Goal: Transaction & Acquisition: Purchase product/service

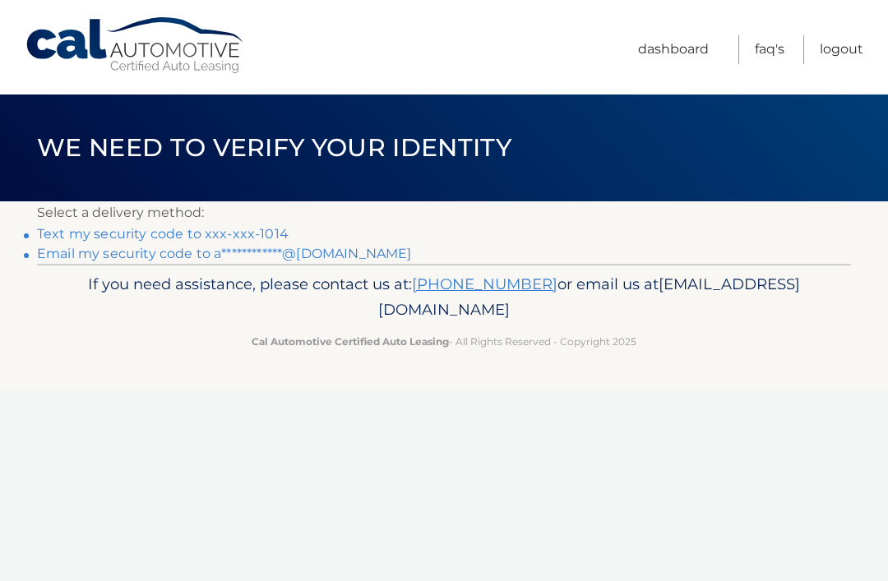
click at [206, 233] on link "Text my security code to xxx-xxx-1014" at bounding box center [163, 234] width 252 height 16
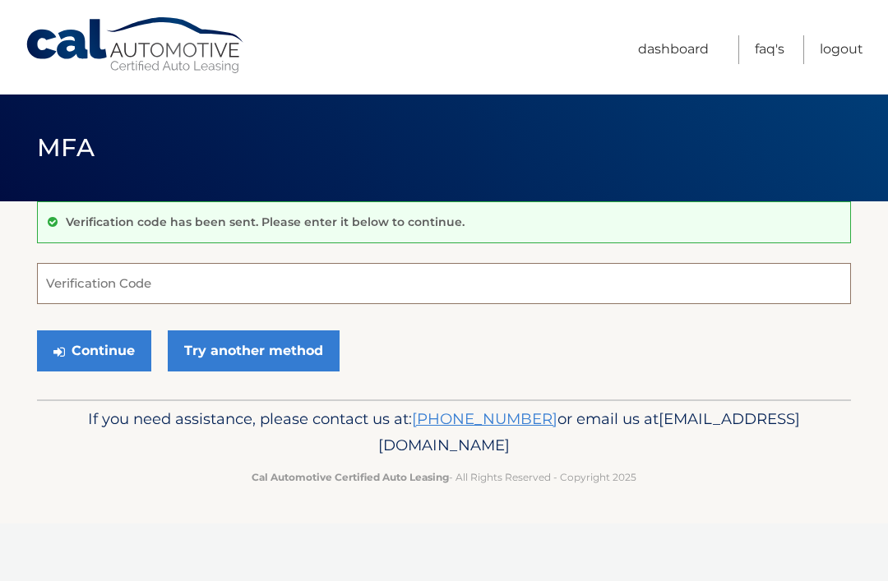
click at [145, 269] on input "Verification Code" at bounding box center [444, 283] width 814 height 41
type input "73467"
click at [104, 335] on button "Continue" at bounding box center [94, 350] width 114 height 41
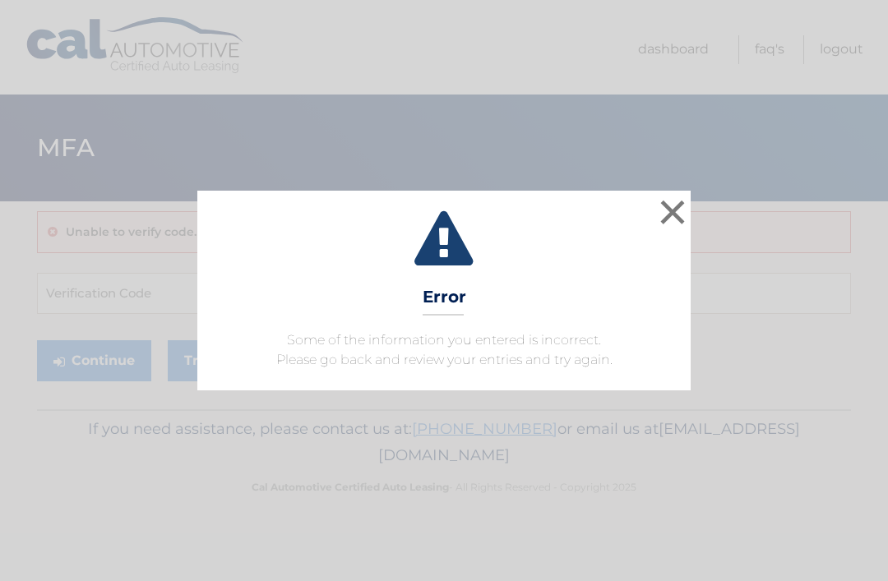
click at [660, 225] on button "×" at bounding box center [672, 212] width 33 height 33
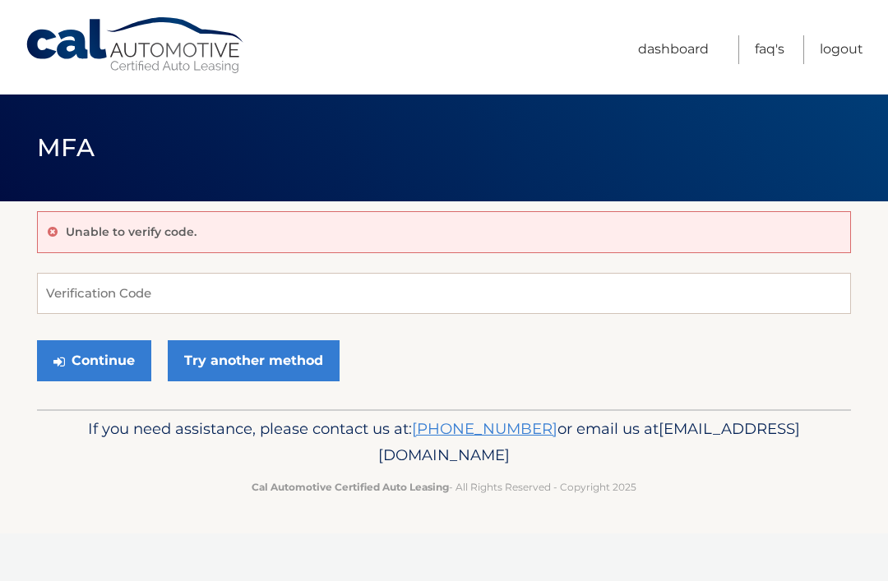
click at [287, 368] on link "Try another method" at bounding box center [254, 360] width 172 height 41
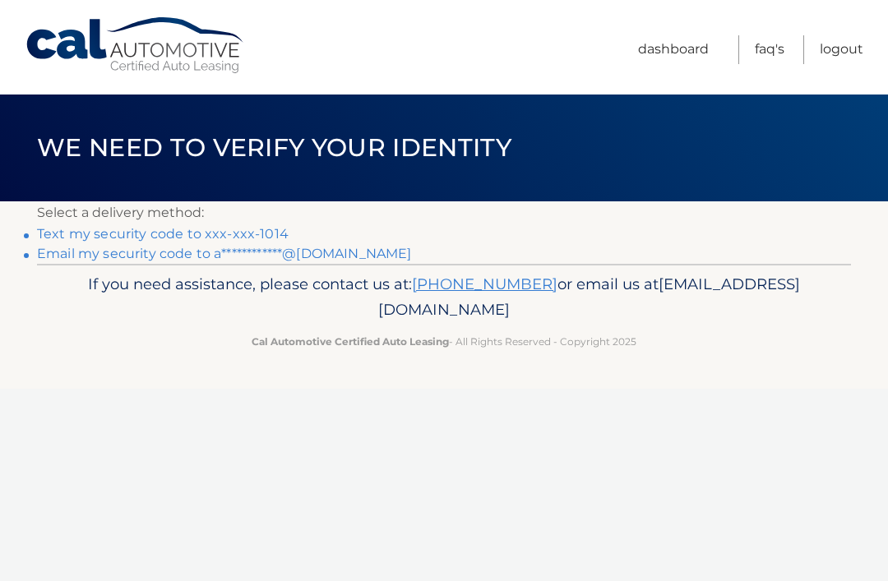
click at [234, 227] on link "Text my security code to xxx-xxx-1014" at bounding box center [163, 234] width 252 height 16
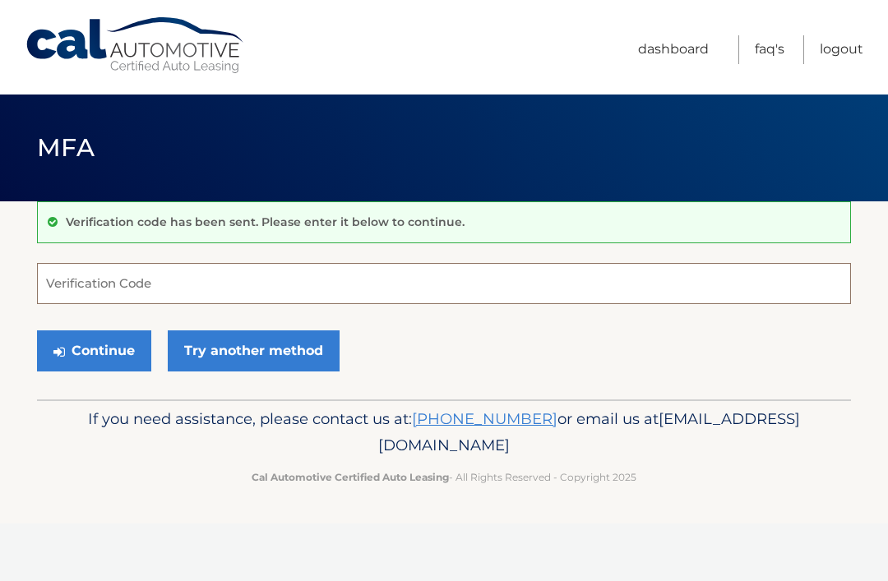
click at [328, 289] on input "Verification Code" at bounding box center [444, 283] width 814 height 41
type input "557024"
click at [85, 343] on button "Continue" at bounding box center [94, 350] width 114 height 41
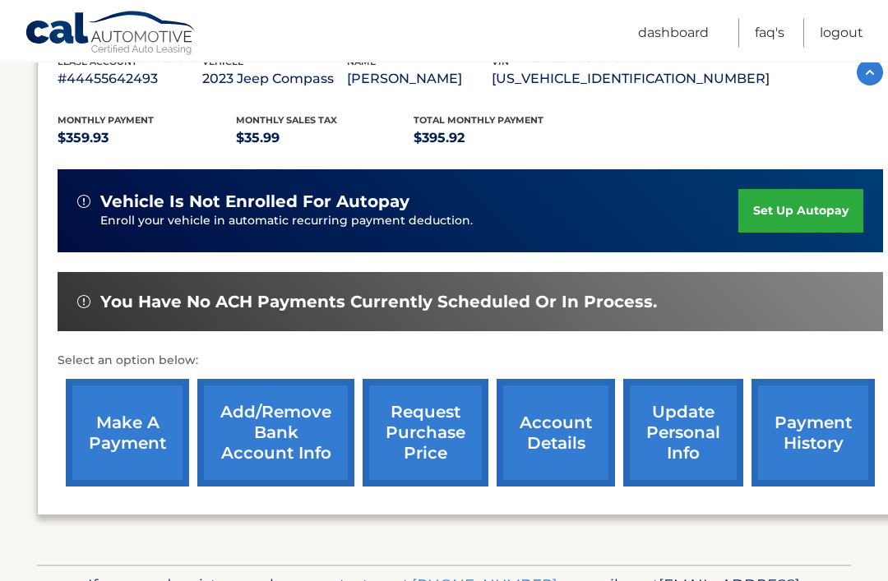
scroll to position [307, 0]
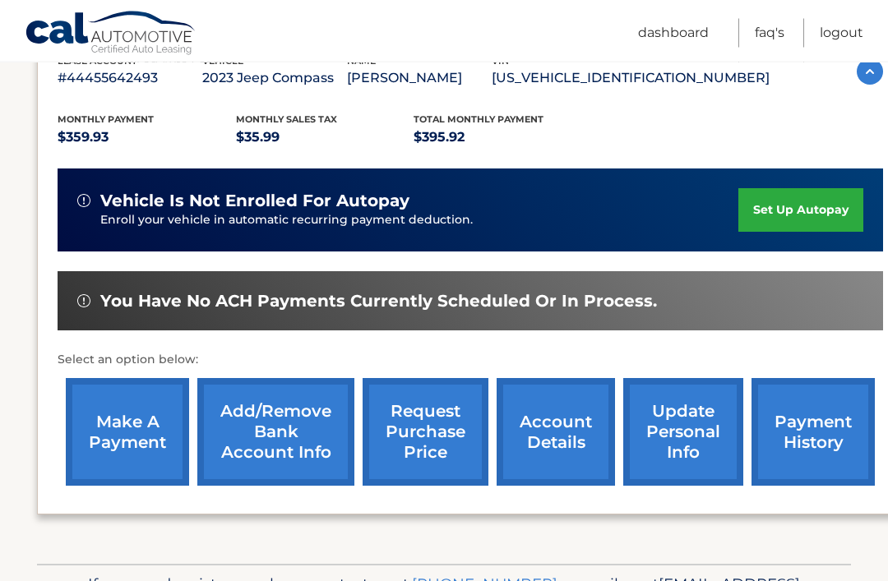
click at [114, 444] on link "make a payment" at bounding box center [127, 433] width 123 height 108
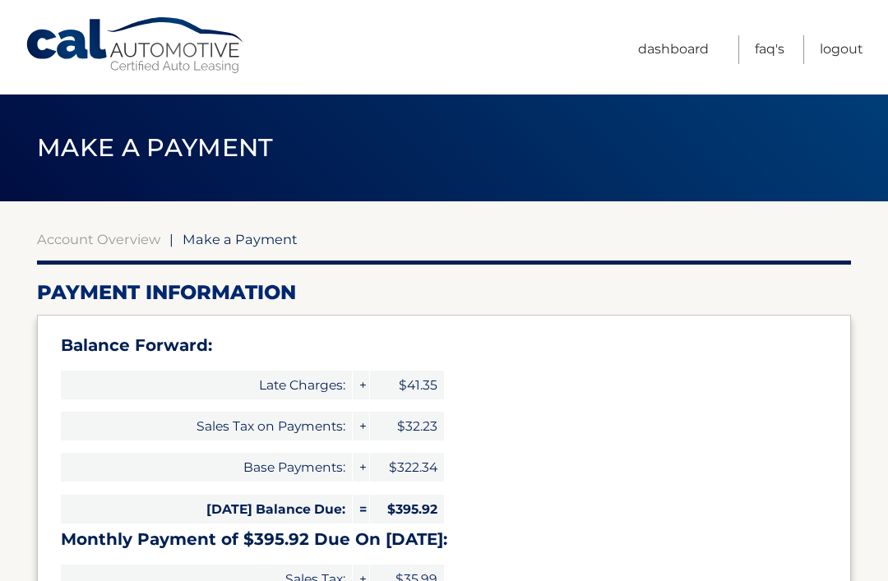
select select "ZTMxMDAxYzAtYTIwOS00NTkyLWI1OGUtM2I1MWZlODM2MWVk"
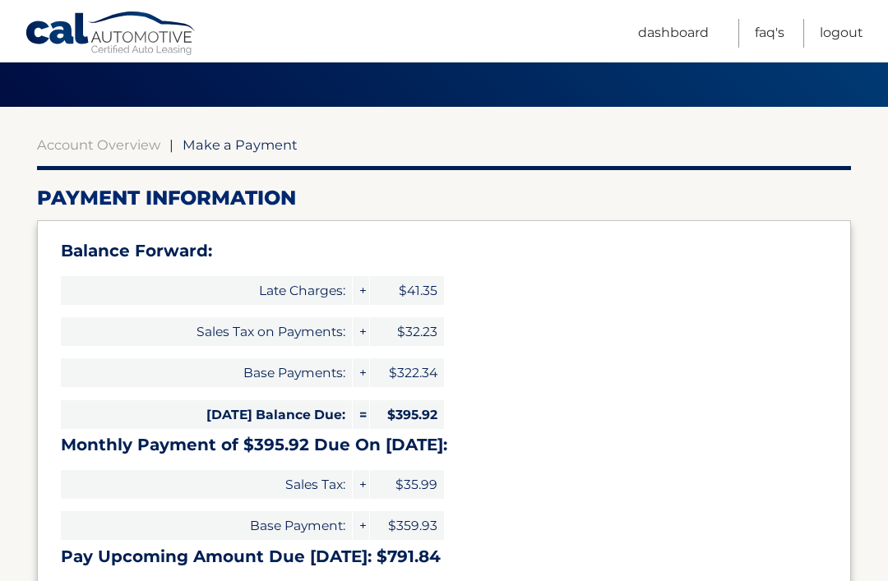
scroll to position [93, 0]
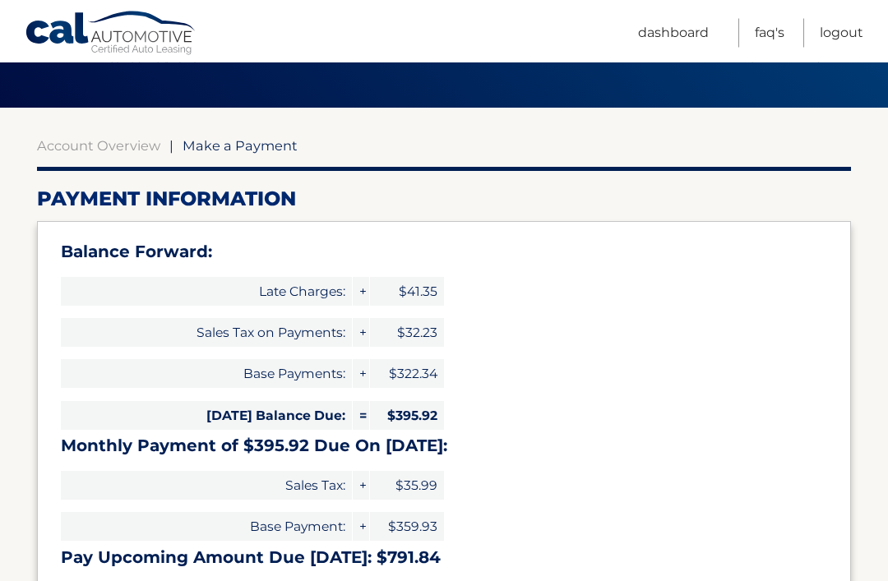
click at [554, 289] on div "Balance Forward: Late Charges: + $41.35 Sales Tax on Payments: + $32.23 Base Pa…" at bounding box center [444, 409] width 814 height 375
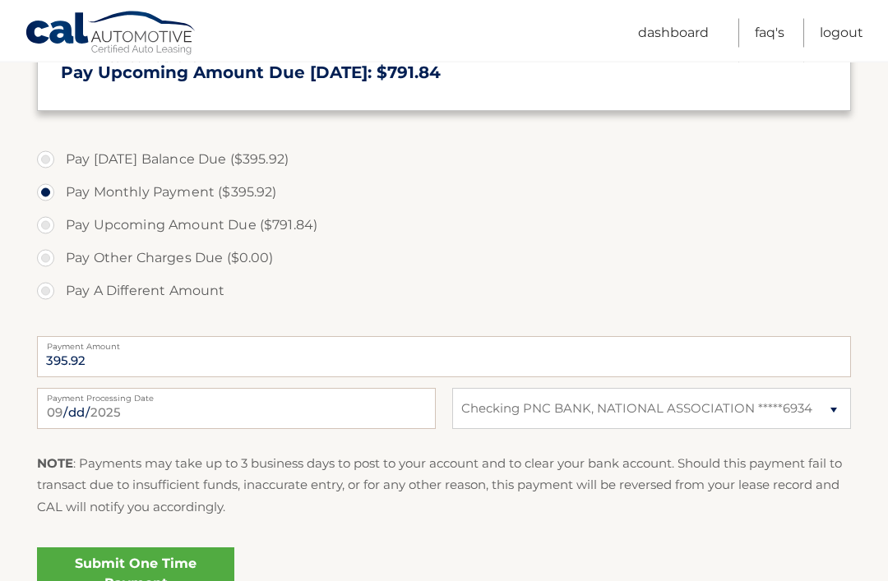
scroll to position [578, 0]
click at [350, 427] on input "2025-09-25" at bounding box center [236, 409] width 399 height 41
type input "2025-09-26"
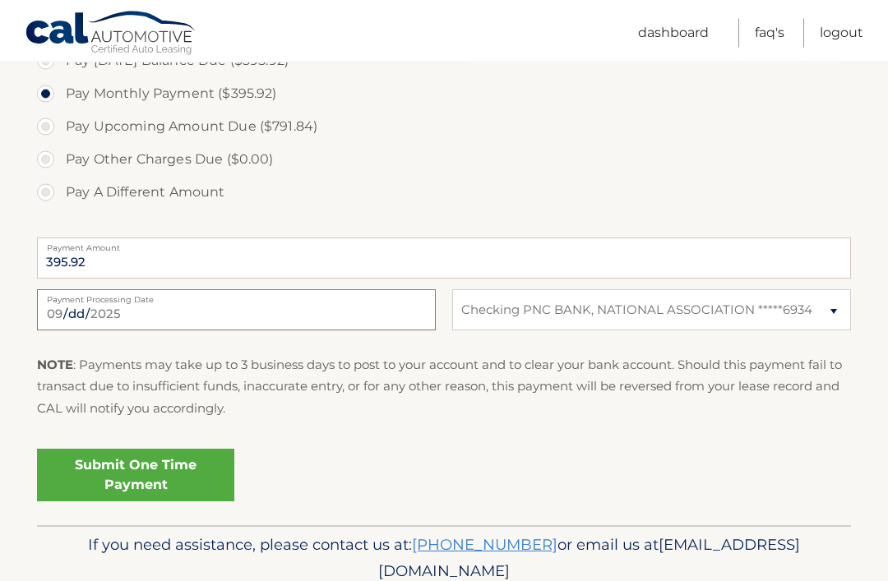
scroll to position [689, 0]
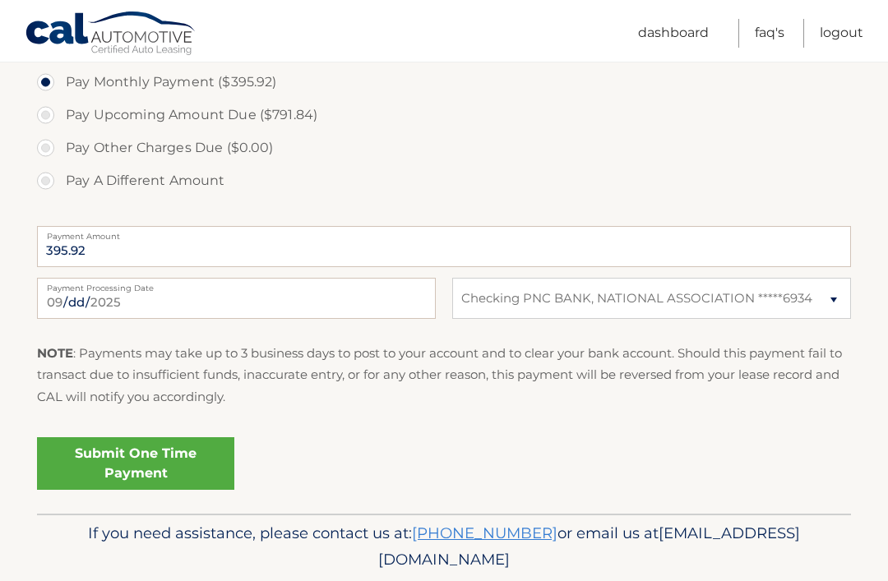
click at [155, 437] on link "Submit One Time Payment" at bounding box center [135, 463] width 197 height 53
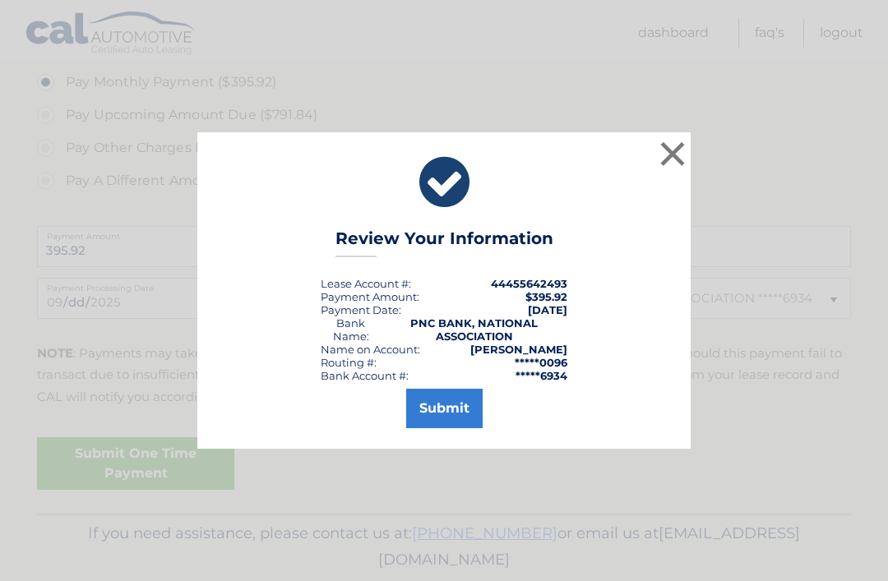
click at [456, 426] on button "Submit" at bounding box center [444, 408] width 76 height 39
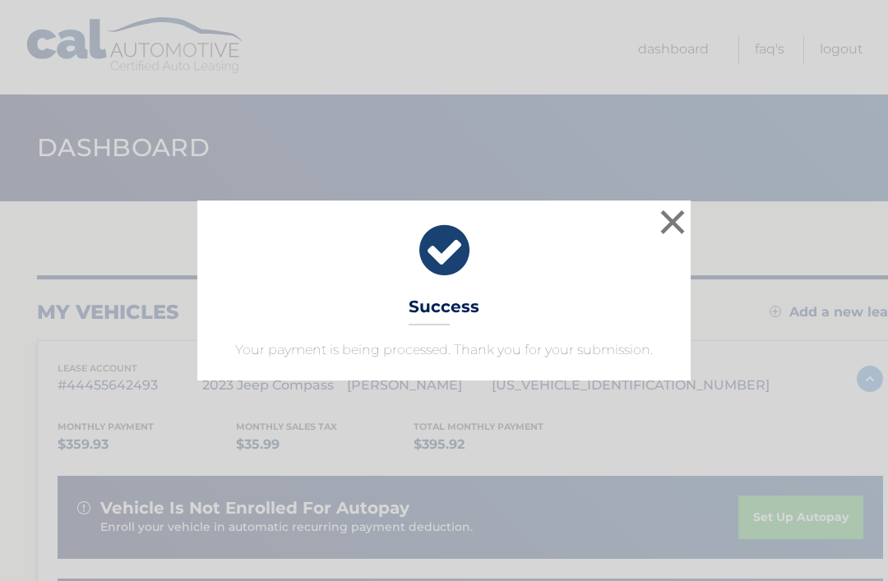
click at [663, 228] on button "×" at bounding box center [672, 222] width 33 height 33
